Goal: Information Seeking & Learning: Learn about a topic

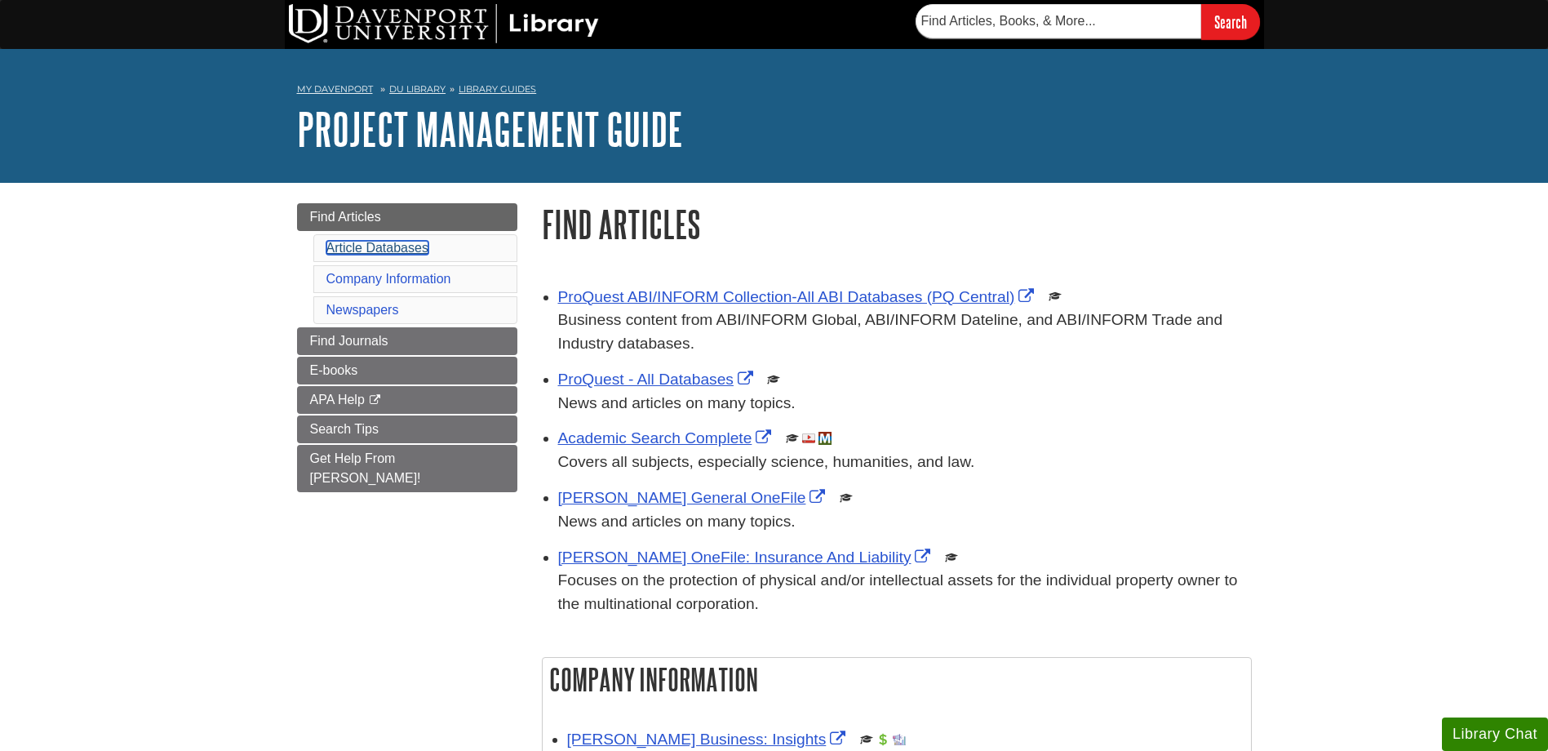
click at [384, 251] on link "Article Databases" at bounding box center [377, 248] width 102 height 14
click at [377, 335] on span "Find Journals" at bounding box center [349, 341] width 78 height 14
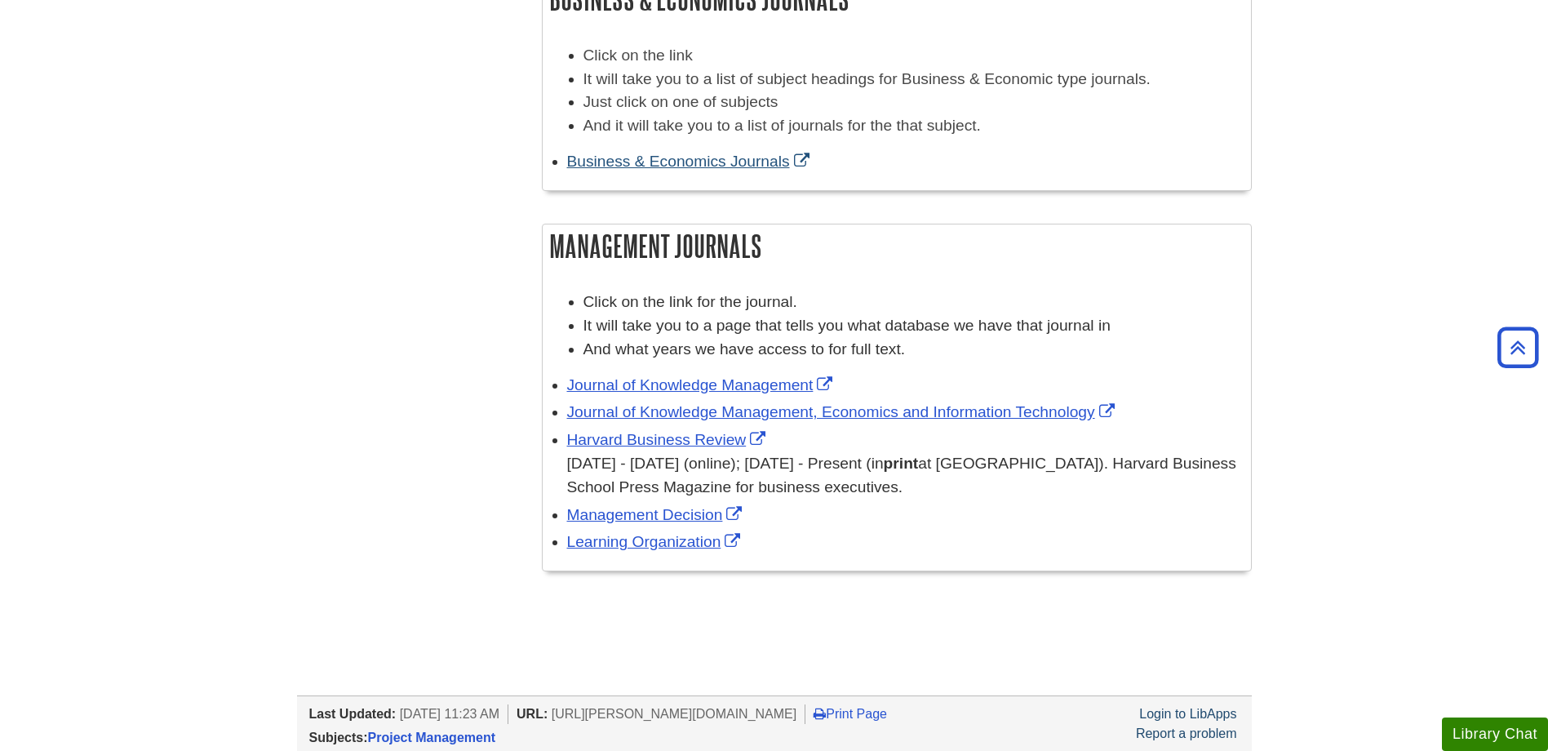
scroll to position [490, 0]
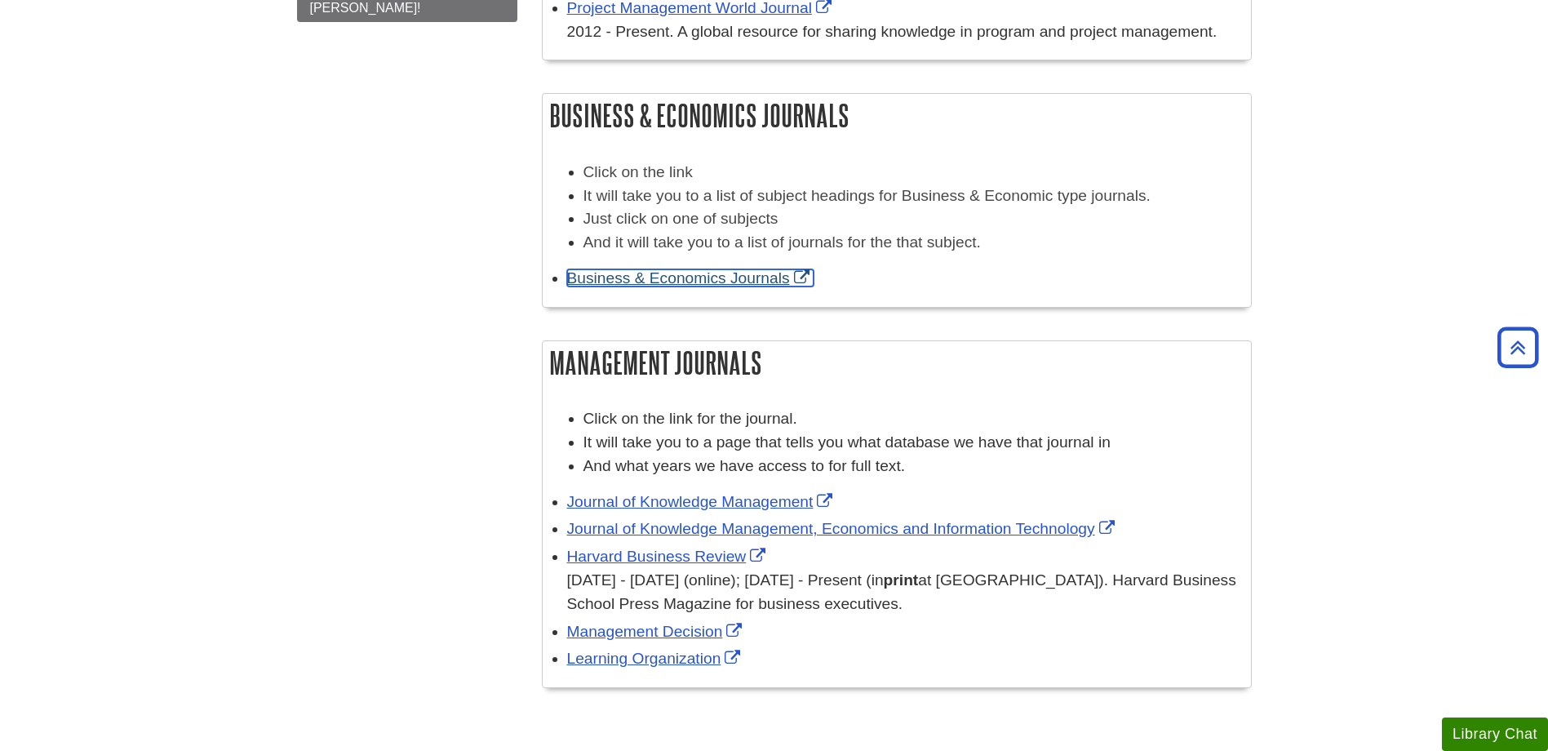
click at [669, 273] on link "Business & Economics Journals" at bounding box center [690, 277] width 246 height 17
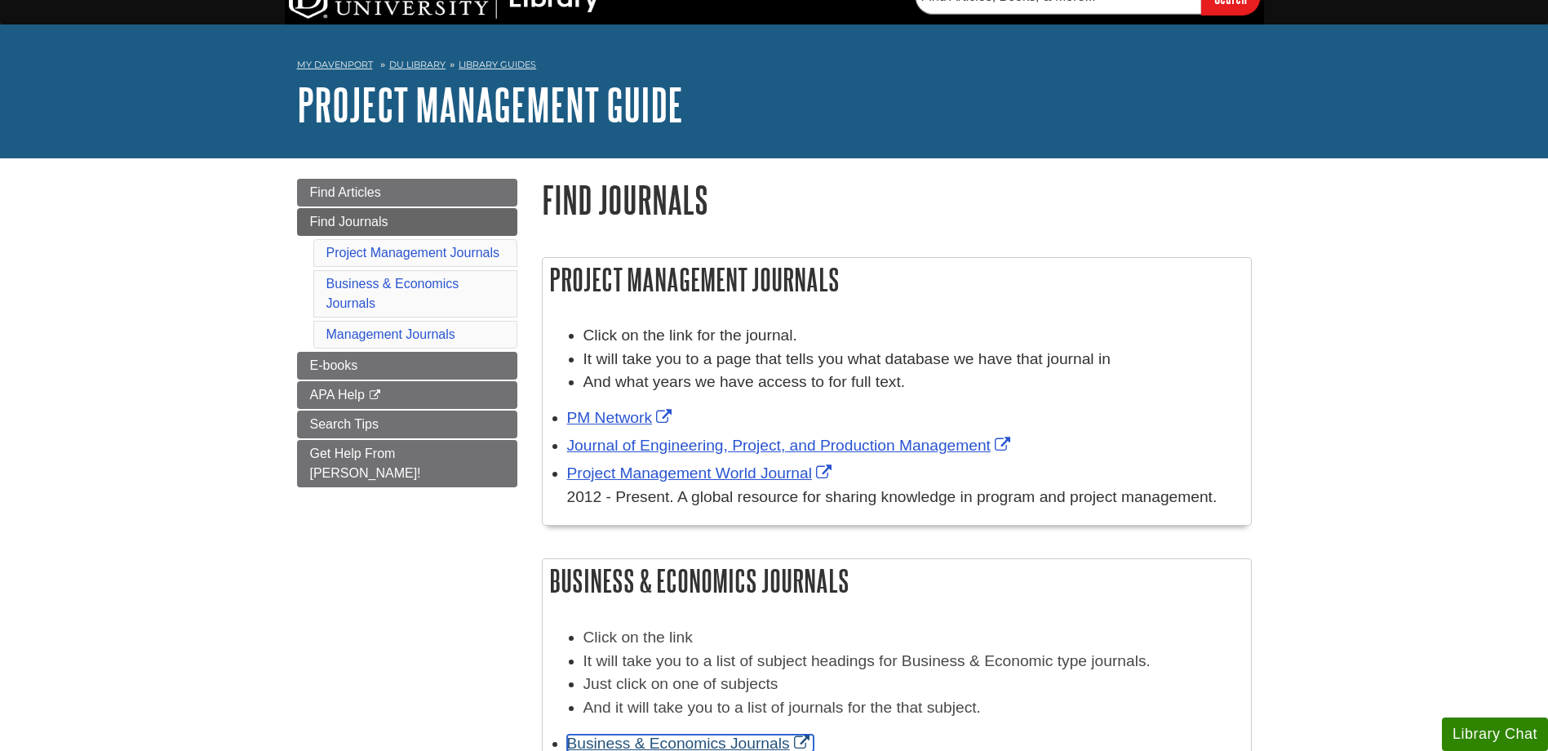
scroll to position [0, 0]
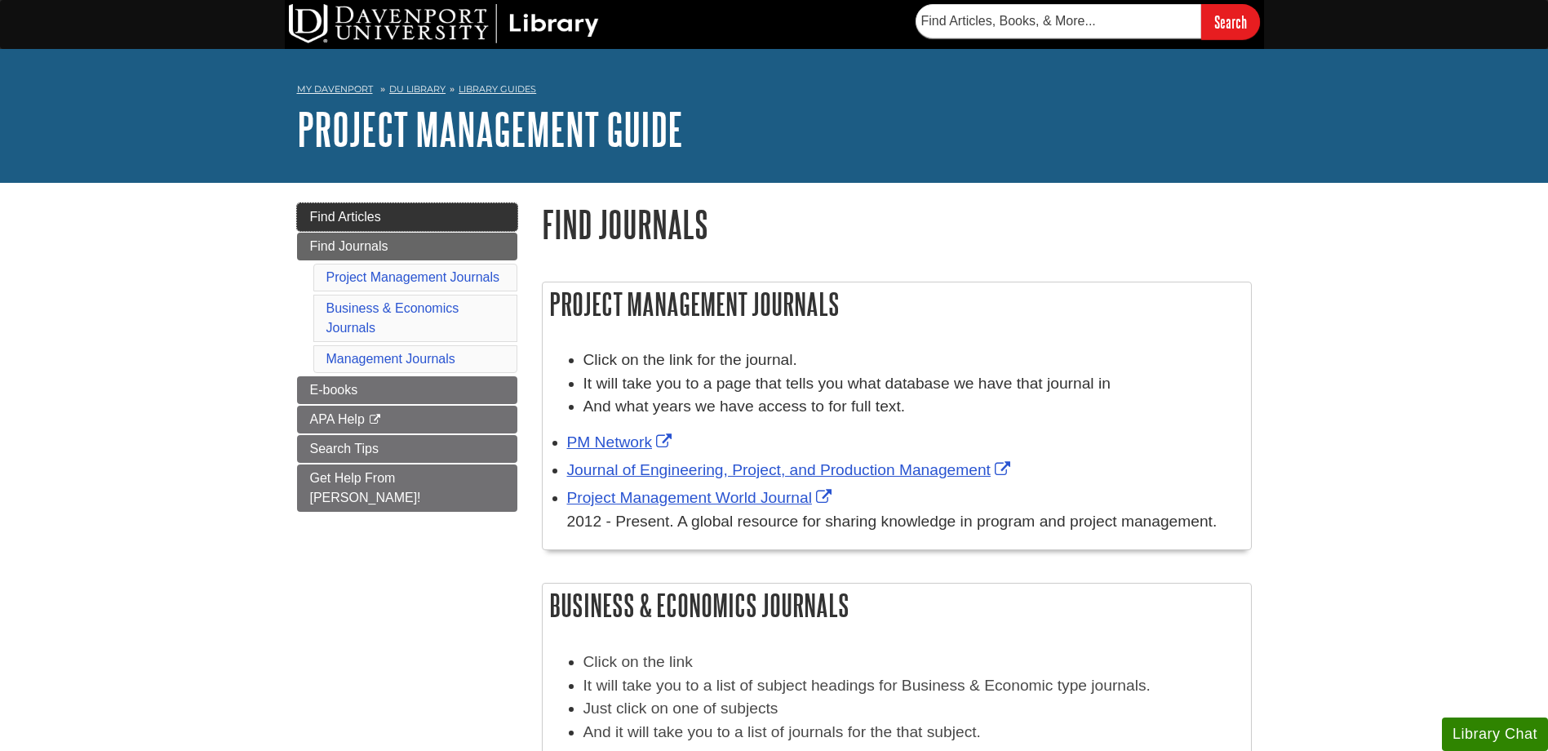
click at [349, 220] on span "Find Articles" at bounding box center [345, 217] width 71 height 14
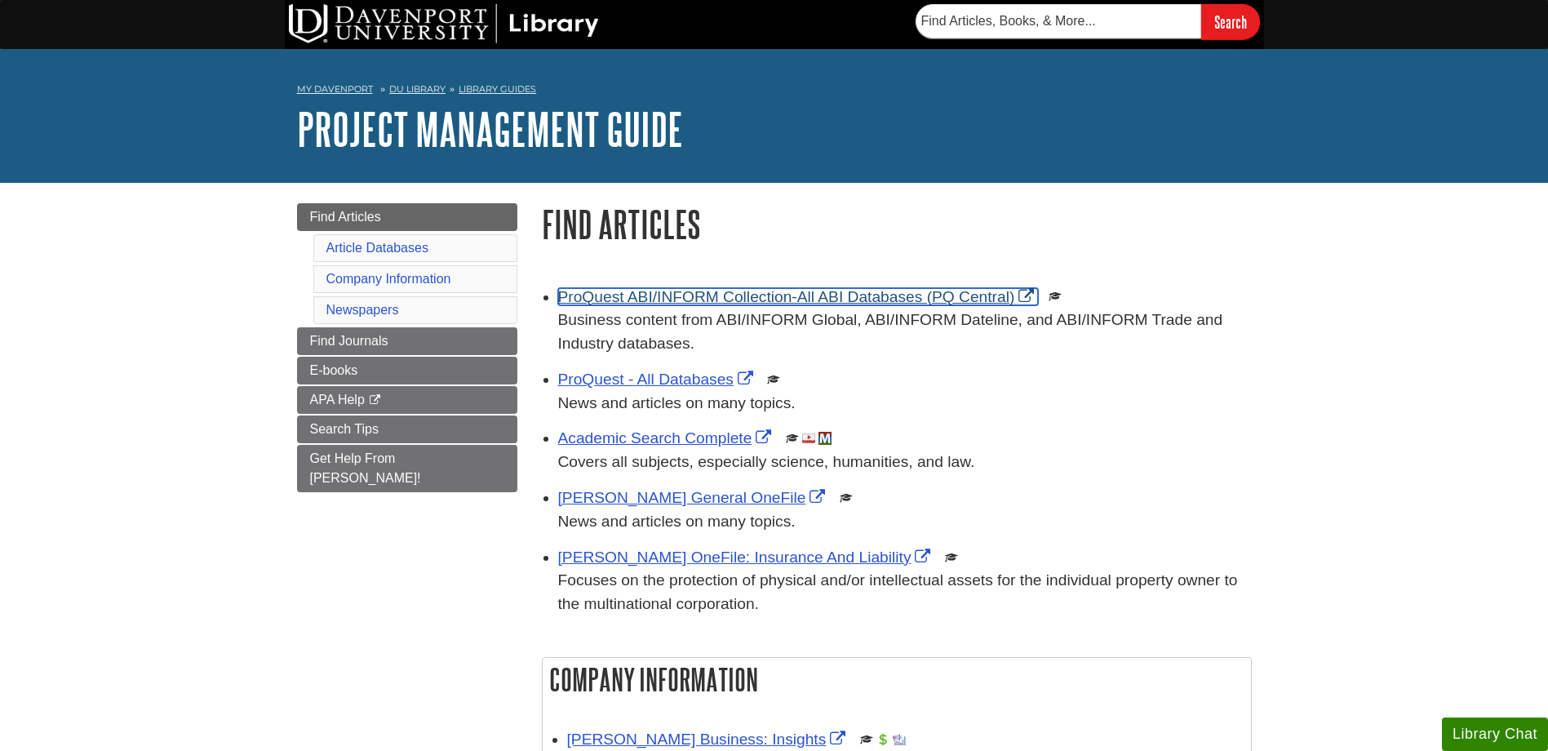
click at [720, 296] on link "ProQuest ABI/INFORM Collection-All ABI Databases (PQ Central)" at bounding box center [798, 296] width 481 height 17
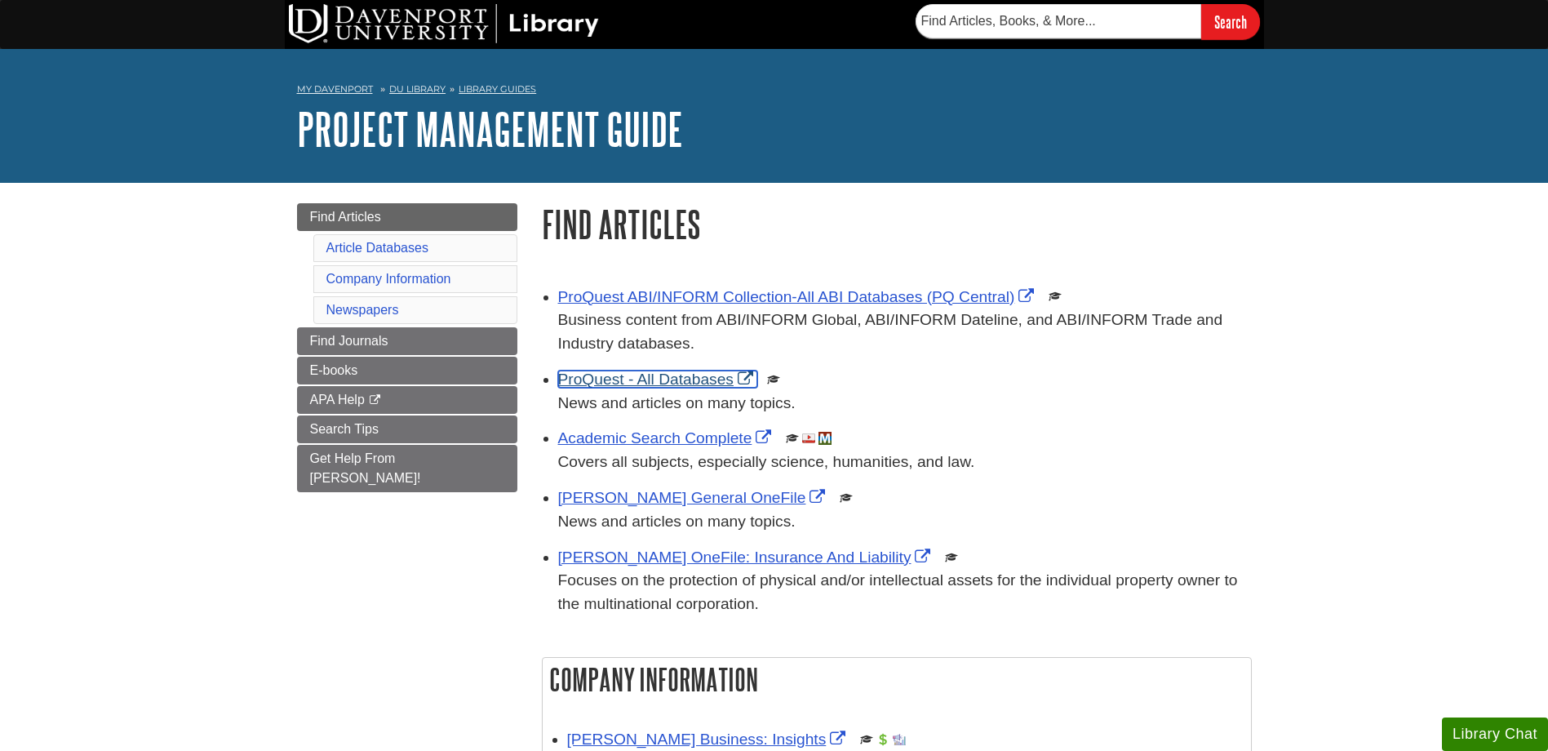
click at [650, 376] on link "ProQuest - All Databases" at bounding box center [657, 378] width 199 height 17
